Goal: Information Seeking & Learning: Learn about a topic

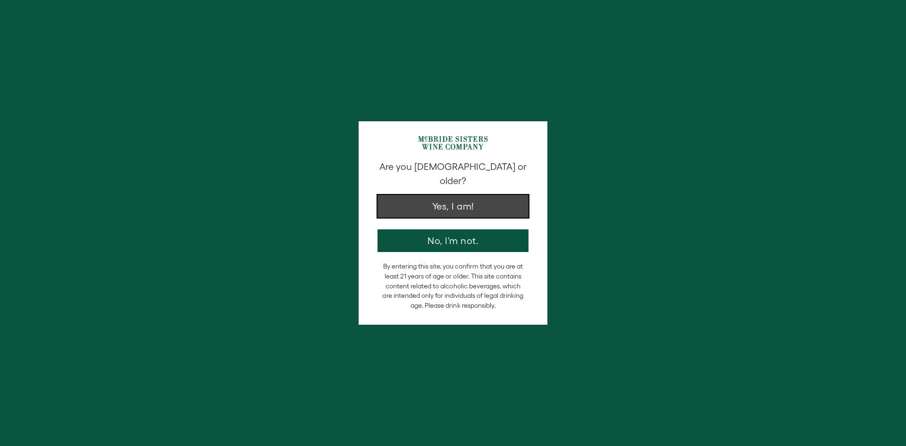
click at [457, 197] on button "Yes, I am!" at bounding box center [452, 206] width 151 height 23
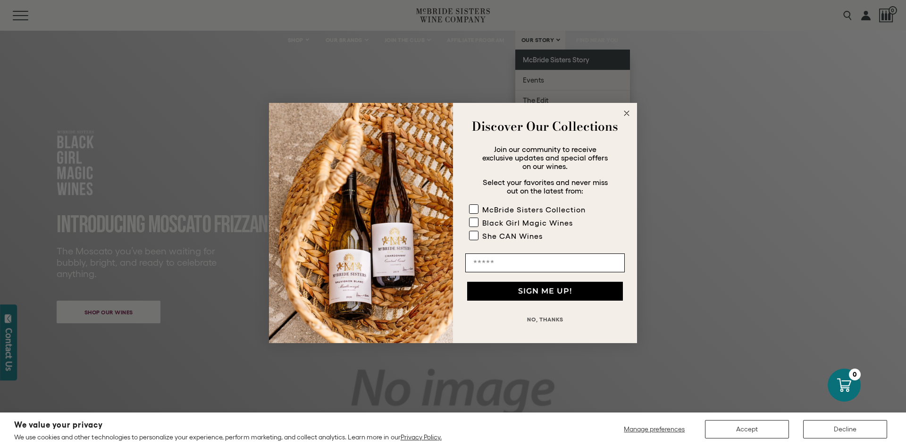
click at [553, 62] on div "Close dialog Discover Our Collections Join our community to receive exclusive u…" at bounding box center [453, 223] width 906 height 446
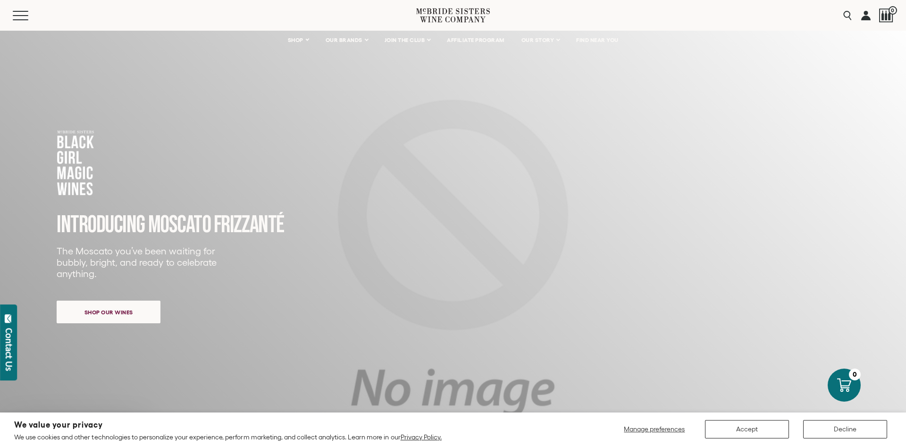
click at [553, 62] on div "Close dialog Discover Our Collections Join our community to receive exclusive u…" at bounding box center [453, 223] width 906 height 446
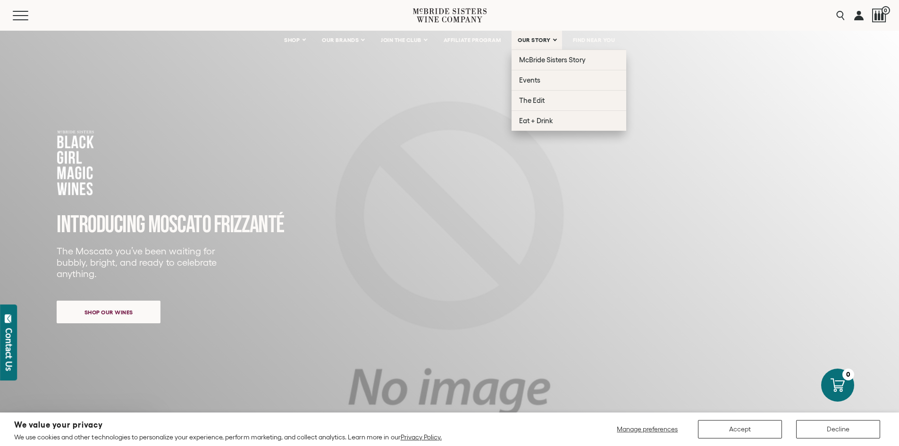
click at [540, 38] on span "OUR STORY" at bounding box center [534, 40] width 33 height 7
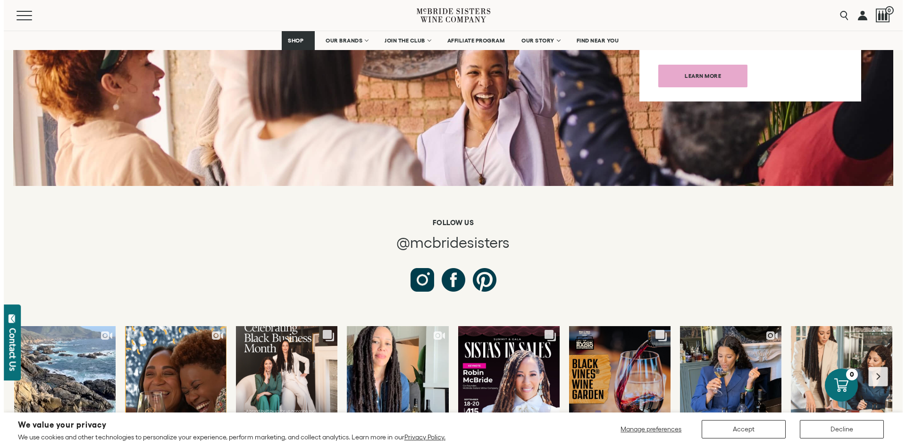
scroll to position [3539, 0]
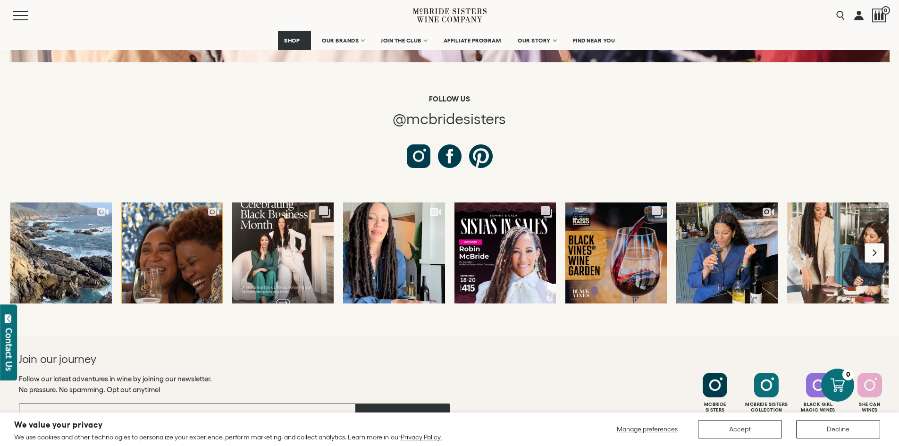
click at [881, 243] on button "Next slide" at bounding box center [874, 252] width 19 height 19
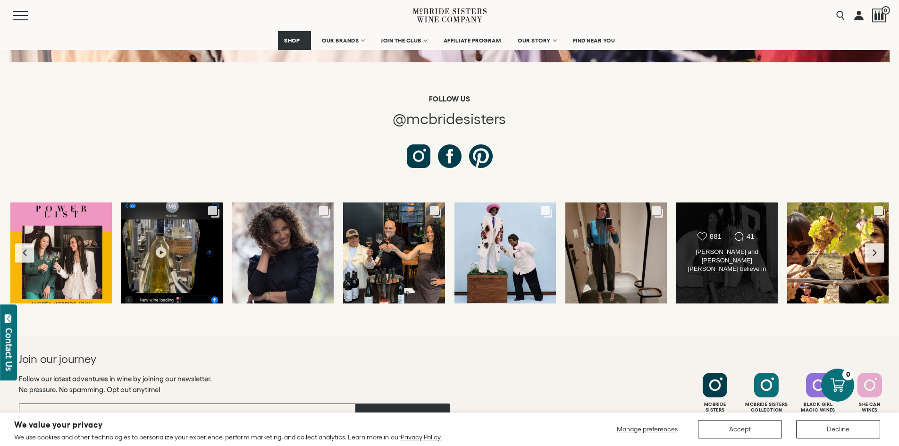
click at [728, 202] on div "Likes Count 881 Comments Count 41 Robin McBride and Andréa McBride John believe…" at bounding box center [727, 252] width 102 height 101
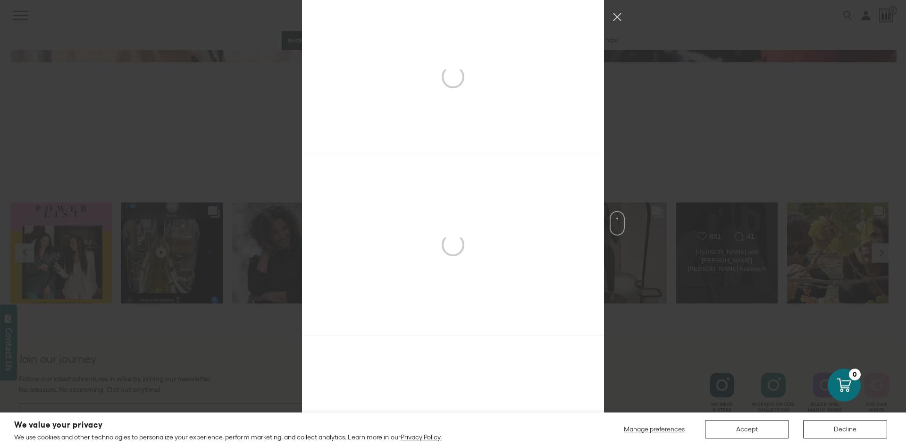
scroll to position [2233, 0]
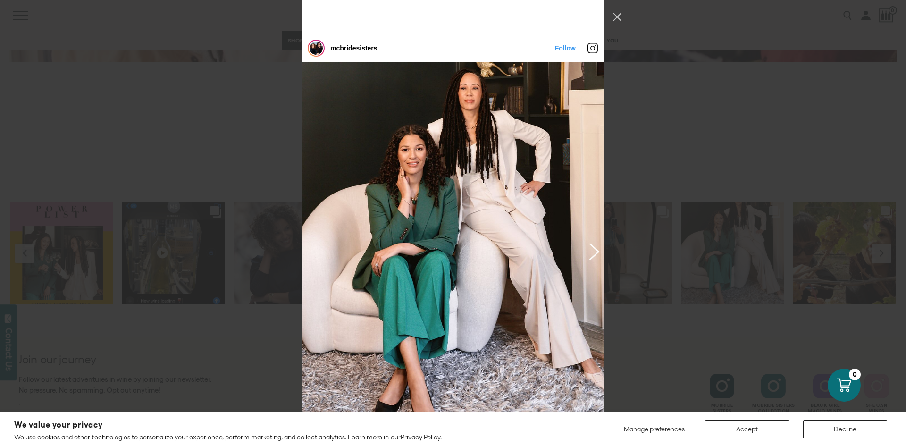
click at [593, 243] on button "Previous image" at bounding box center [592, 251] width 11 height 17
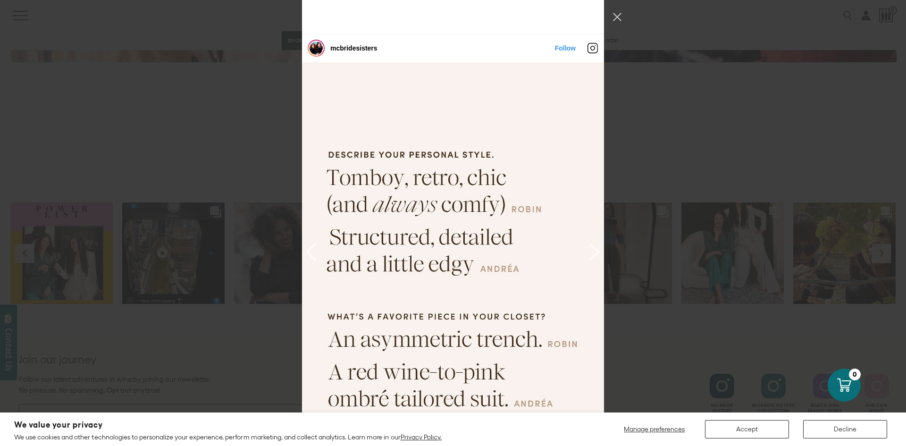
click at [593, 243] on button "Previous image" at bounding box center [592, 251] width 11 height 17
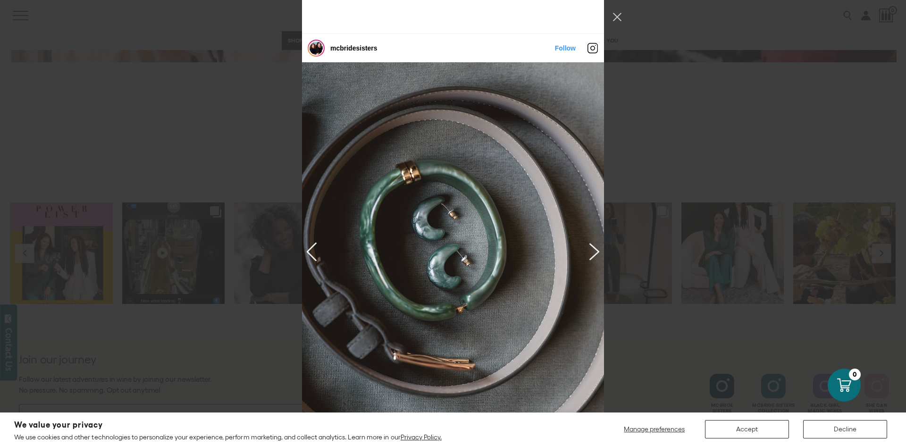
click at [593, 243] on button "Previous image" at bounding box center [592, 251] width 11 height 17
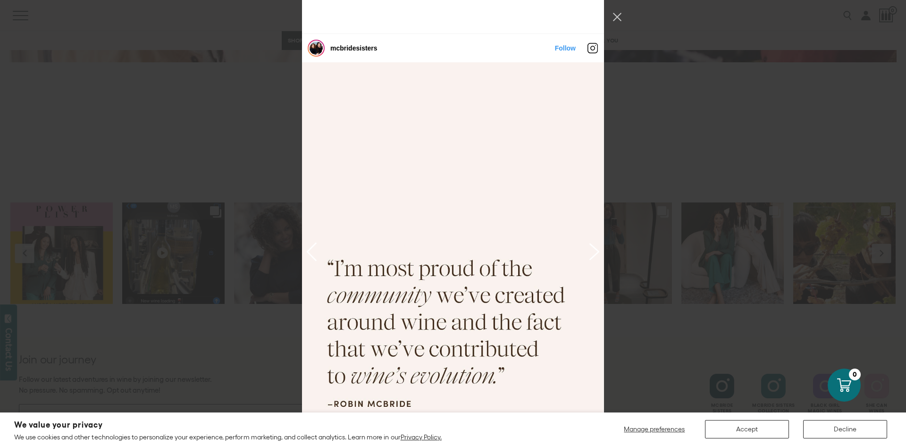
click at [589, 243] on button "Previous image" at bounding box center [592, 251] width 11 height 17
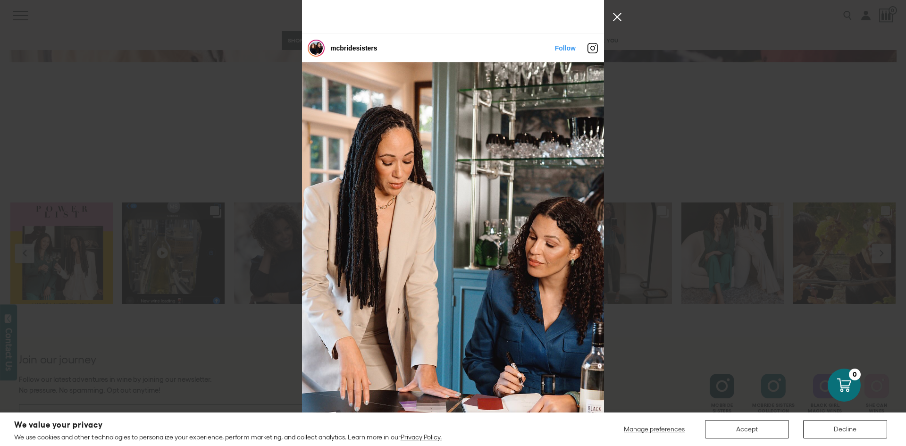
click at [616, 15] on button "Close Instagram Feed Popup" at bounding box center [617, 16] width 15 height 15
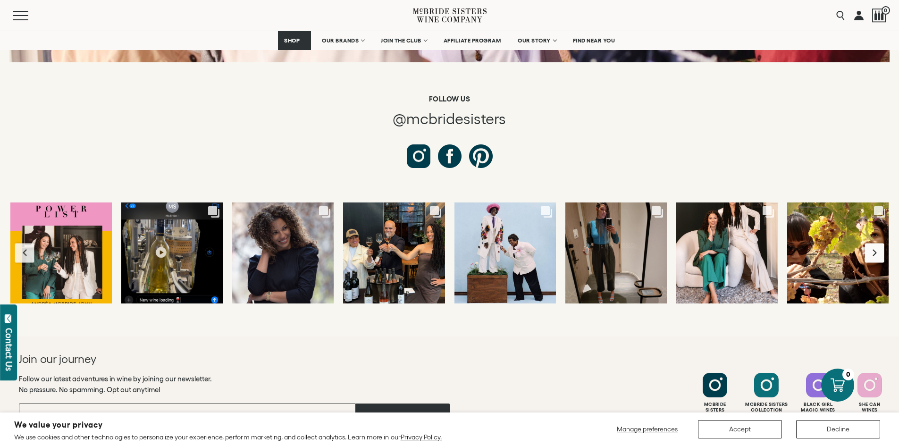
click at [878, 243] on button "Next slide" at bounding box center [874, 252] width 19 height 19
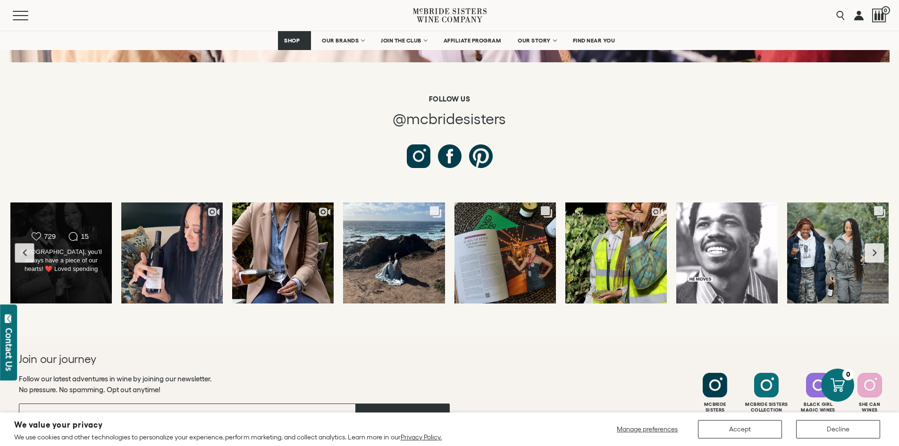
click at [65, 202] on div "Likes Count 729 Comments Count 15 Atlanta, you’ll always have a piece of our he…" at bounding box center [61, 252] width 102 height 101
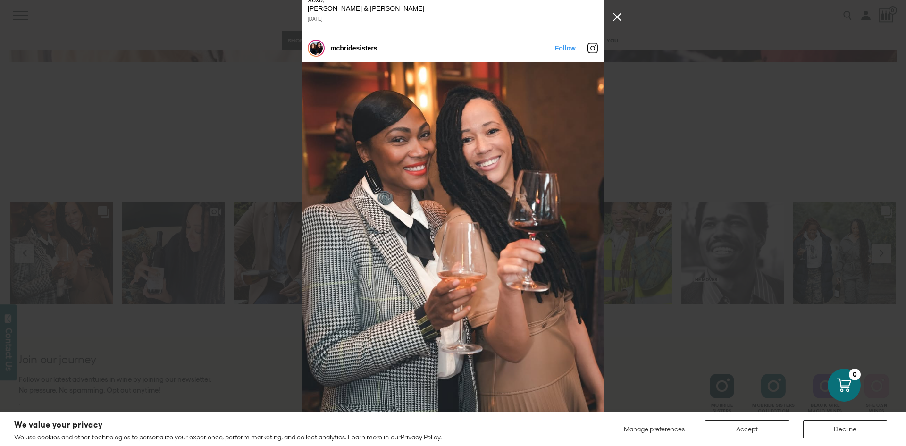
click at [616, 24] on div "mcbridesisters Follow" at bounding box center [453, 223] width 906 height 446
click at [616, 14] on button "Close Instagram Feed Popup" at bounding box center [617, 16] width 15 height 15
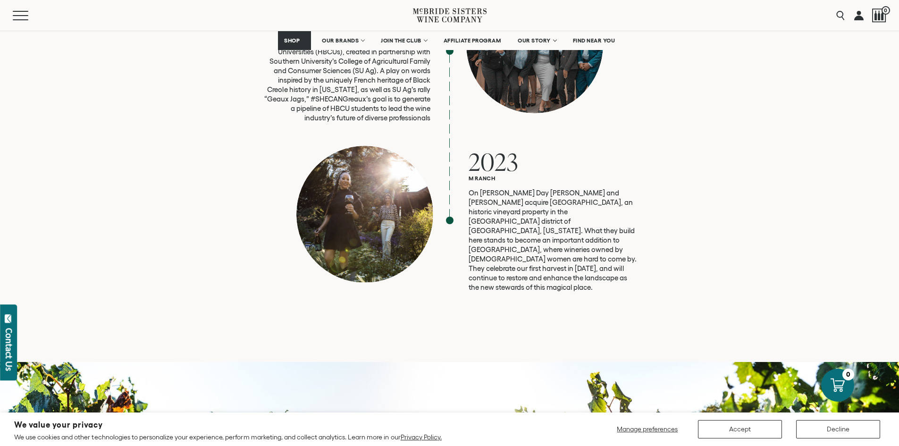
scroll to position [2548, 0]
